Goal: Navigation & Orientation: Find specific page/section

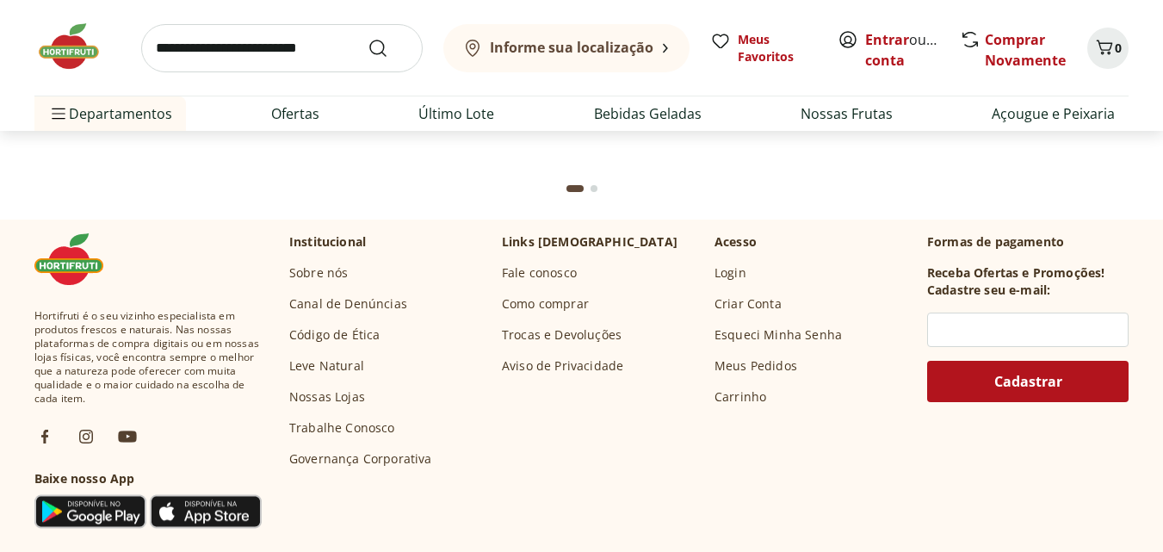
scroll to position [6135, 0]
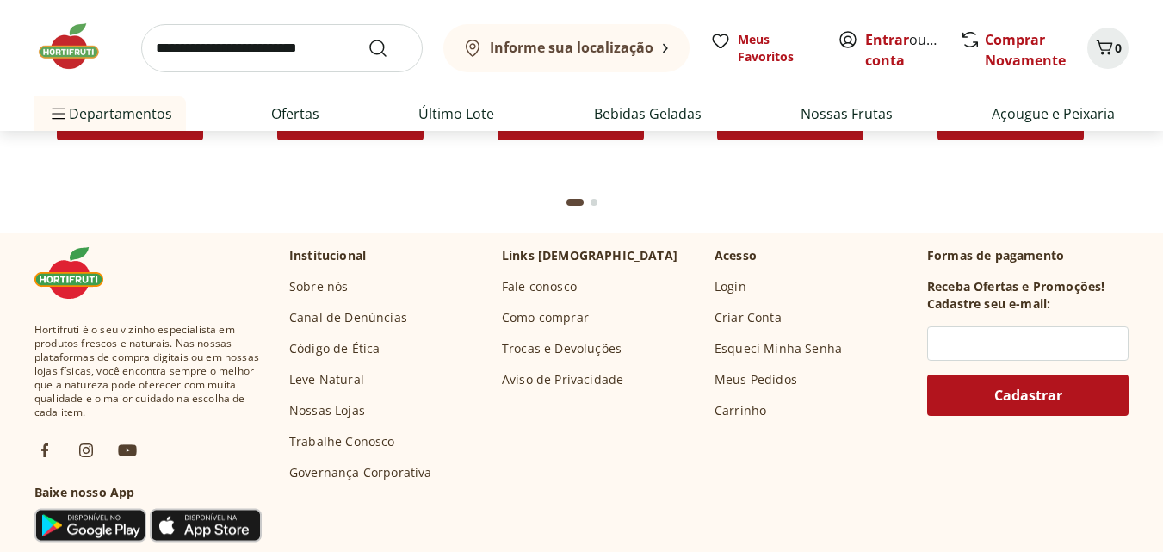
click at [321, 412] on link "Nossas Lojas" at bounding box center [327, 410] width 76 height 17
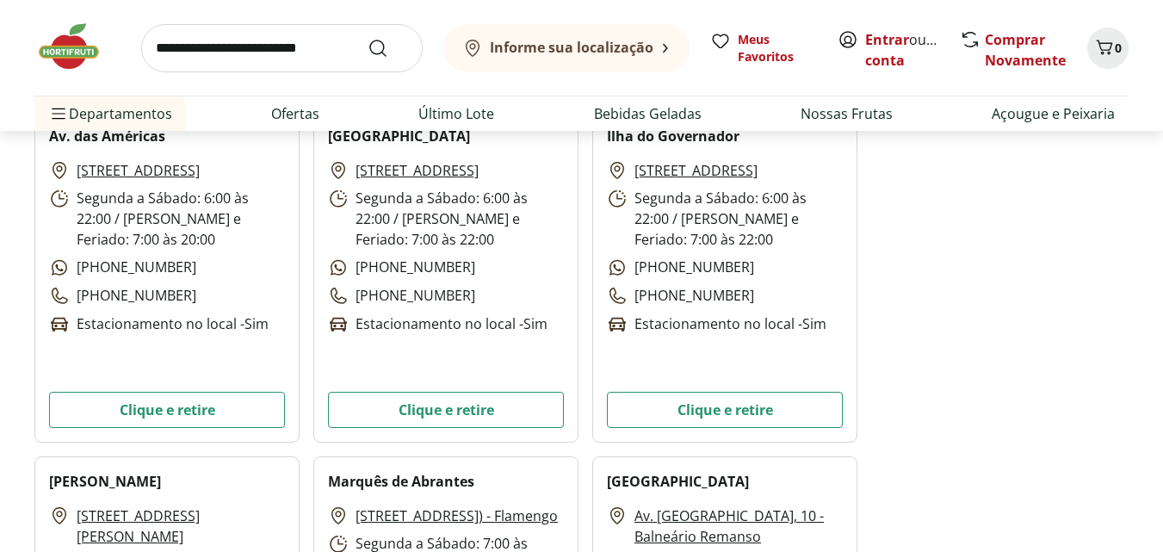
scroll to position [2411, 0]
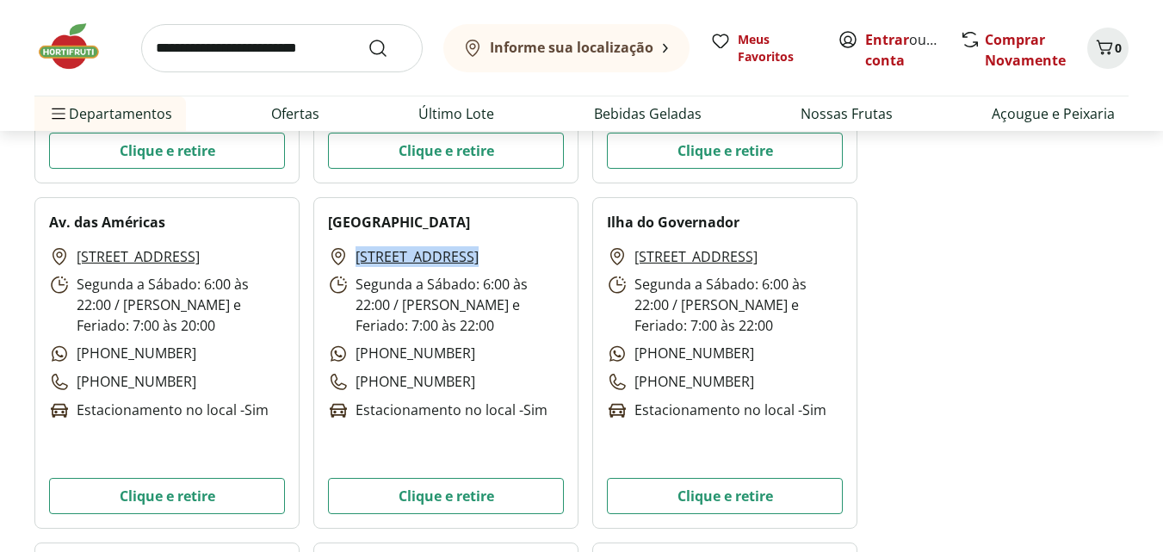
drag, startPoint x: 354, startPoint y: 257, endPoint x: 566, endPoint y: 244, distance: 213.0
click at [566, 244] on div "Uruguai Rua Uruguai, 213 – Tijuca Segunda a Sábado: 6:00 às 22:00 / Domingo e F…" at bounding box center [445, 362] width 265 height 331
copy link "Rua Uruguai, 213 – Tijuca"
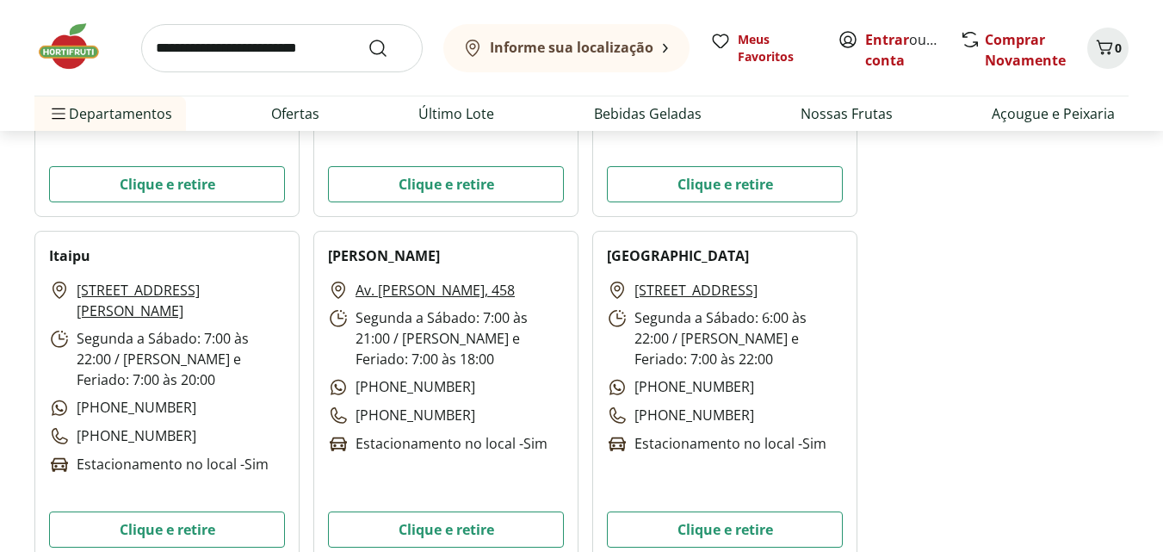
scroll to position [4821, 0]
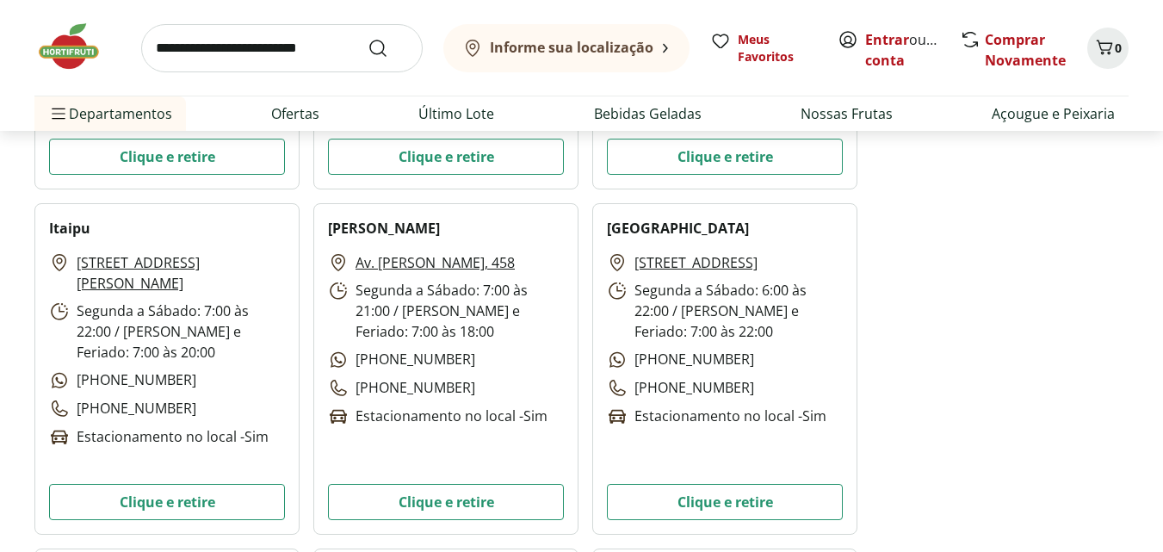
drag, startPoint x: 73, startPoint y: 257, endPoint x: 233, endPoint y: 285, distance: 162.6
click at [233, 285] on p "Estrada Francisco da Cruz Nunes, 8758 - Itaipú" at bounding box center [167, 272] width 236 height 41
copy link "Estrada Francisco da Cruz Nunes, 8758 - Itaipú"
